Goal: Information Seeking & Learning: Find specific page/section

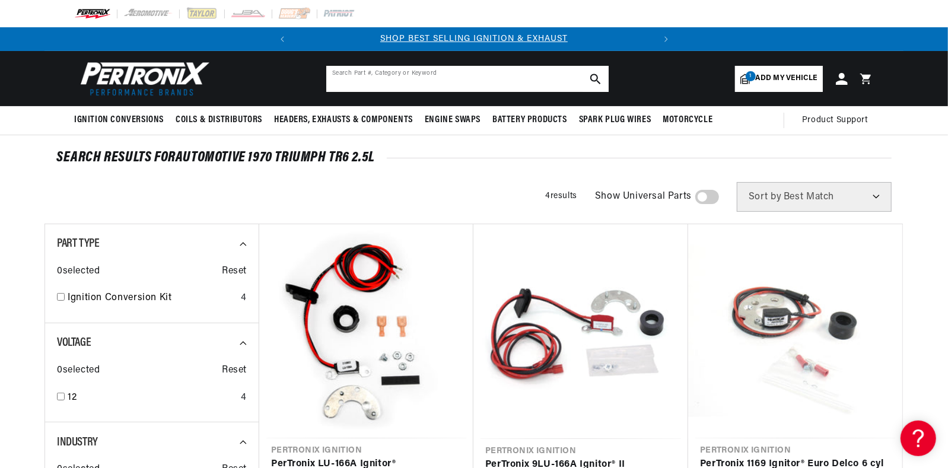
click at [533, 76] on input "text" at bounding box center [467, 79] width 282 height 26
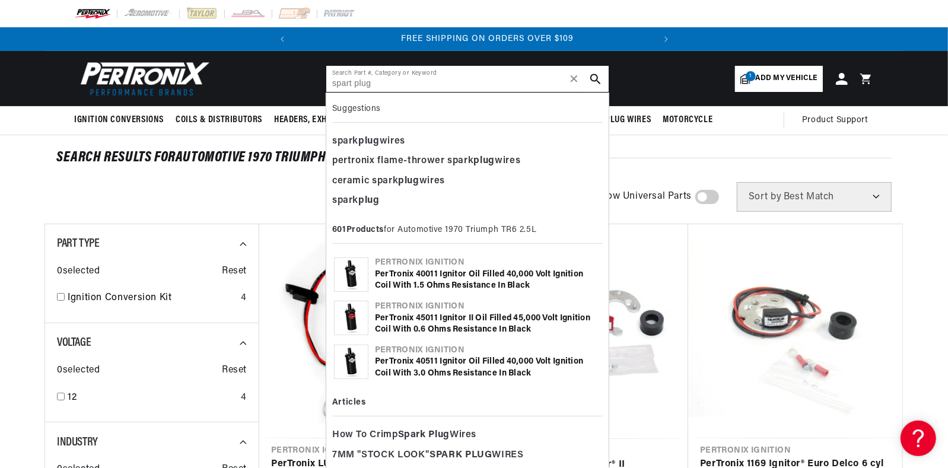
scroll to position [0, 360]
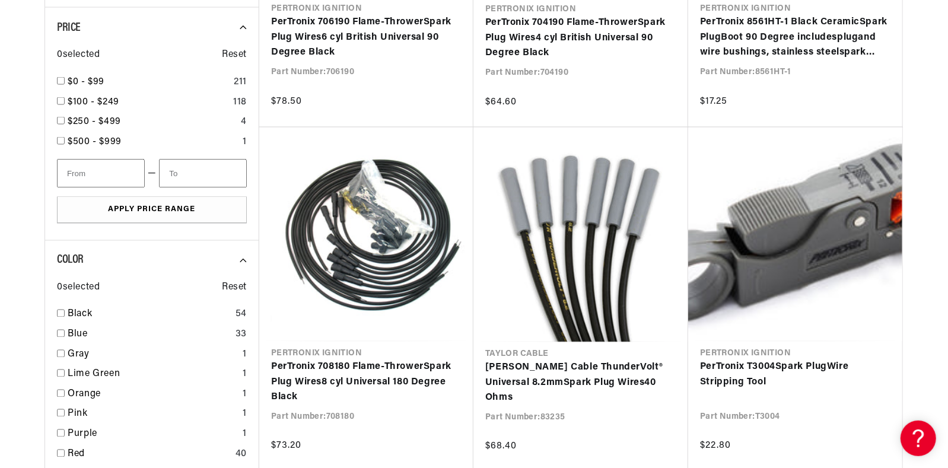
scroll to position [1238, 0]
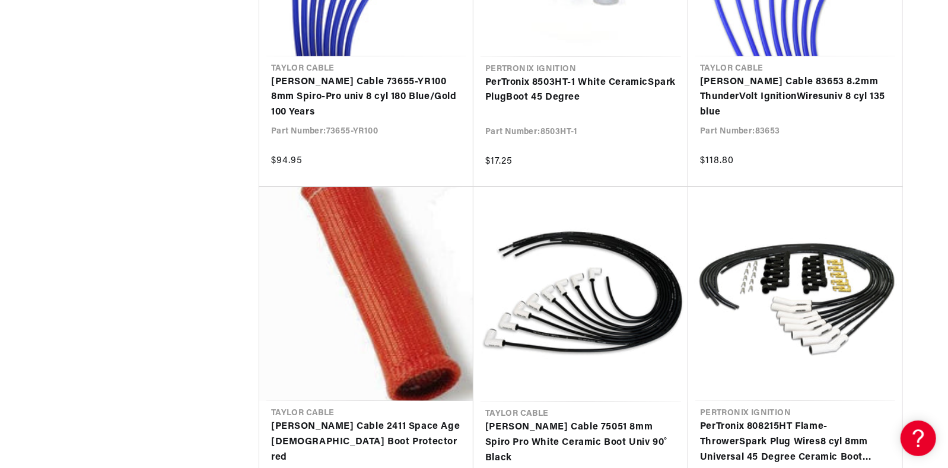
scroll to position [0, 44]
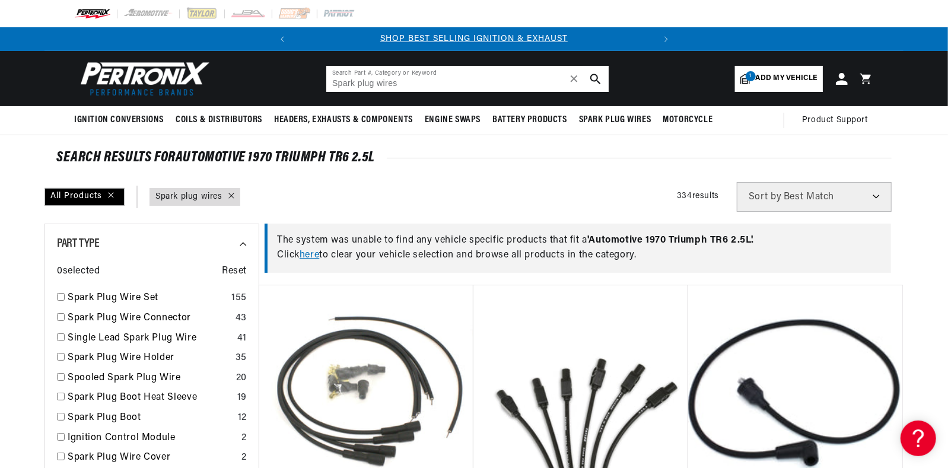
drag, startPoint x: 459, startPoint y: 84, endPoint x: 317, endPoint y: 59, distance: 144.0
click at [317, 59] on header "BETTER SEARCH RESULTS Add your vehicle's year, make, and model to find parts be…" at bounding box center [473, 78] width 859 height 55
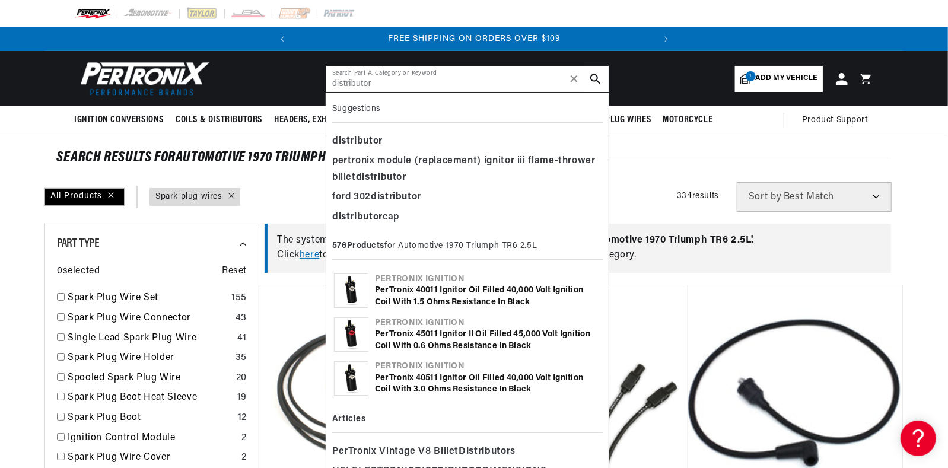
type input "distributor"
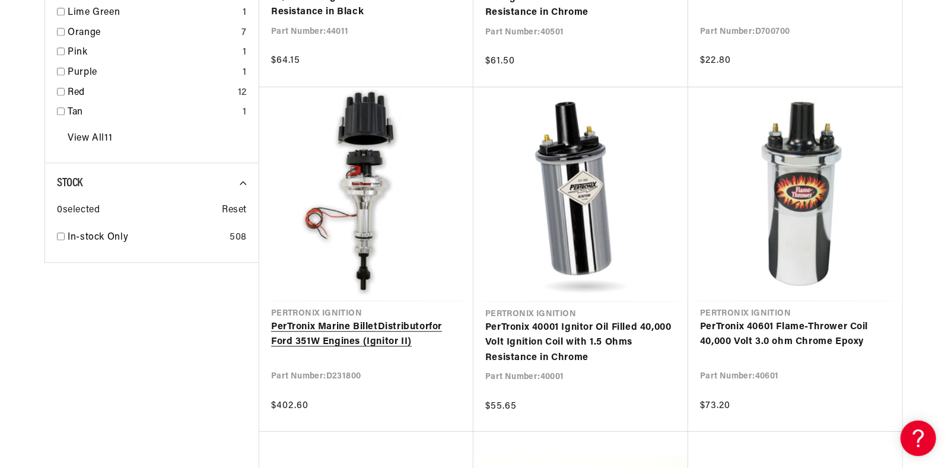
click at [422, 328] on link "PerTronix Marine Billet Distributor for Ford 351W Engines (Ignitor II)" at bounding box center [366, 335] width 190 height 30
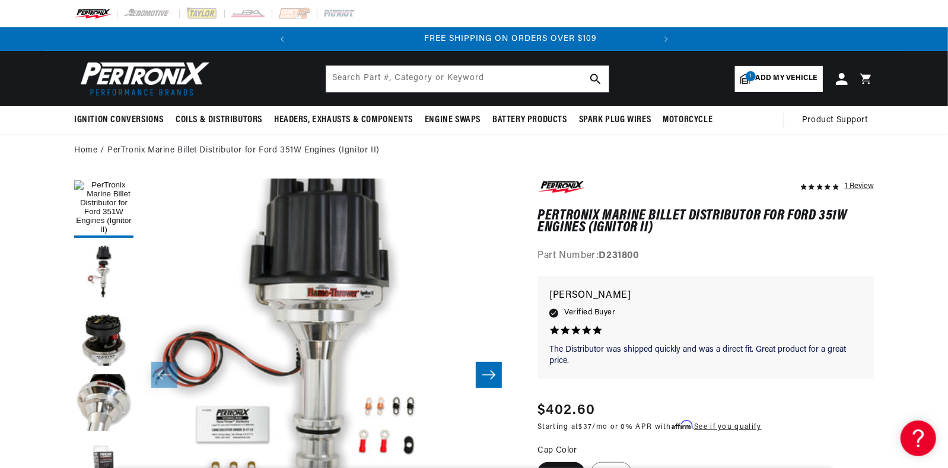
scroll to position [0, 360]
